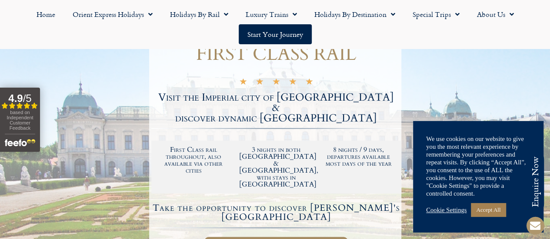
scroll to position [174, 0]
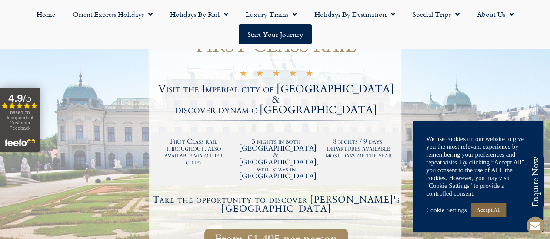
click at [487, 206] on link "Accept All" at bounding box center [487, 209] width 35 height 13
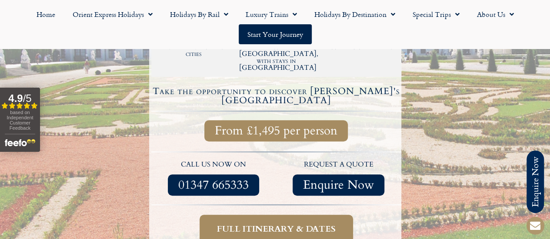
scroll to position [304, 0]
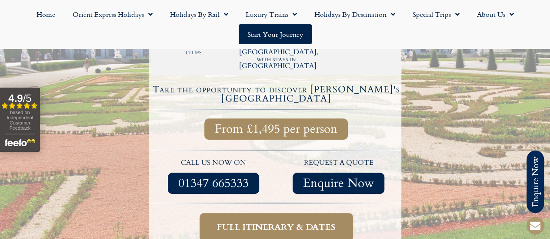
click at [276, 222] on span "Full itinerary & dates" at bounding box center [276, 227] width 119 height 11
click at [272, 222] on span "Full itinerary & dates" at bounding box center [276, 227] width 119 height 11
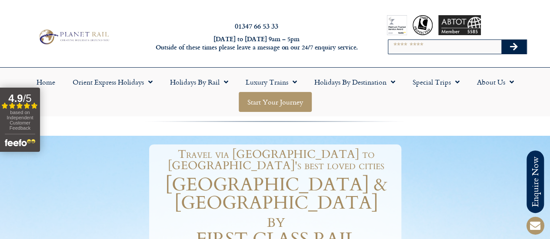
click at [265, 98] on link "Start your Journey" at bounding box center [274, 102] width 73 height 20
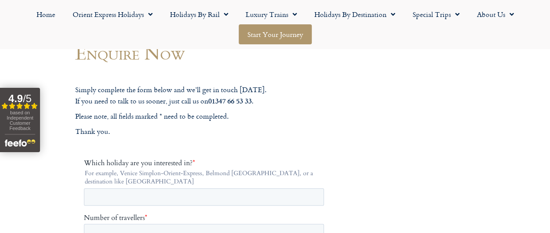
scroll to position [87, 0]
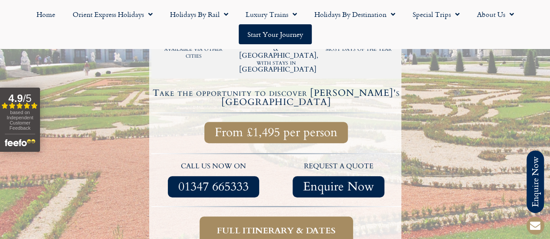
scroll to position [304, 0]
